Goal: Task Accomplishment & Management: Manage account settings

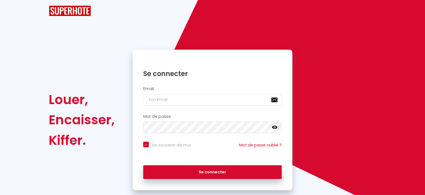
checkbox input "true"
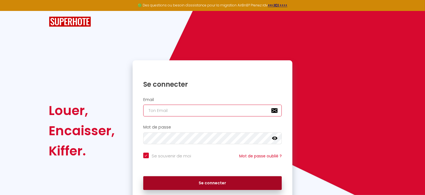
type input "[EMAIL_ADDRESS][DOMAIN_NAME]"
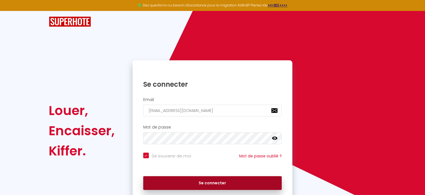
click at [206, 181] on button "Se connecter" at bounding box center [212, 183] width 139 height 14
checkbox input "true"
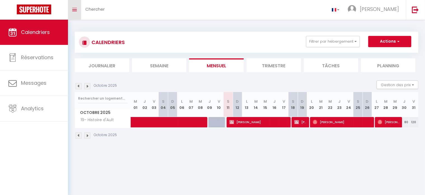
click at [76, 9] on span at bounding box center [74, 9] width 5 height 1
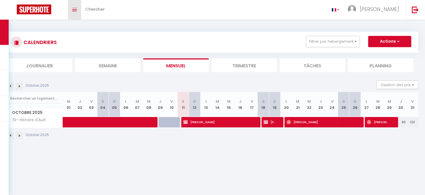
click at [76, 9] on span at bounding box center [74, 9] width 5 height 1
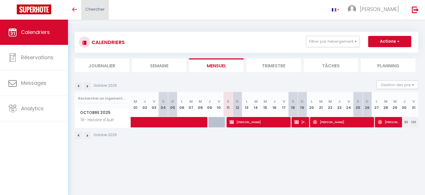
click at [92, 10] on span "Chercher" at bounding box center [94, 9] width 19 height 6
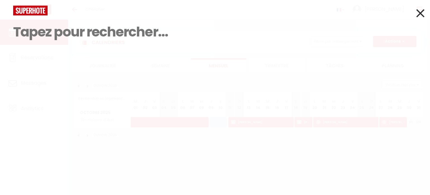
click at [419, 11] on icon at bounding box center [420, 13] width 8 height 14
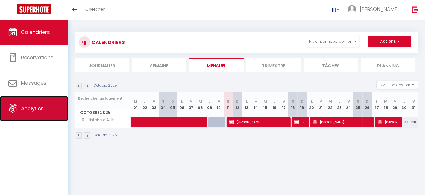
click at [25, 108] on span "Analytics" at bounding box center [32, 108] width 23 height 7
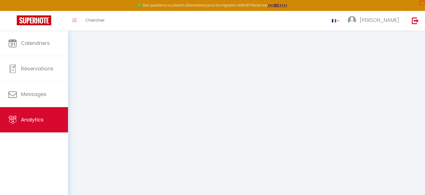
select select "2025"
select select "10"
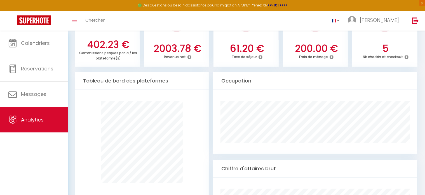
scroll to position [252, 0]
